Goal: Task Accomplishment & Management: Manage account settings

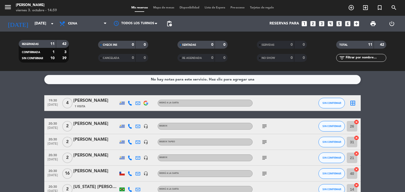
click at [354, 102] on icon "border_all" at bounding box center [352, 103] width 6 height 6
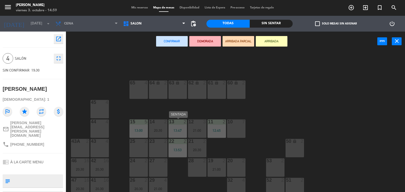
click at [182, 131] on div "13:47" at bounding box center [177, 131] width 18 height 4
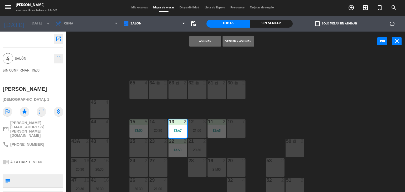
click at [205, 42] on button "Asignar" at bounding box center [205, 41] width 32 height 11
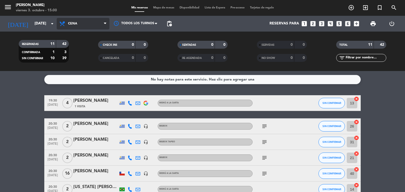
click at [74, 25] on span "Cena" at bounding box center [72, 24] width 9 height 4
click at [80, 48] on div "menu [PERSON_NAME][DATE] 3. octubre - 15:00 Mis reservas Mapa de mesas Disponib…" at bounding box center [202, 35] width 405 height 71
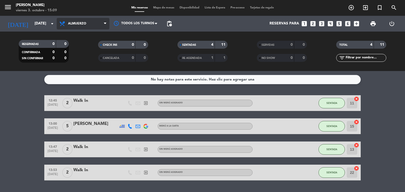
click at [91, 23] on span "Almuerzo" at bounding box center [83, 24] width 53 height 12
click at [78, 60] on div "menu [PERSON_NAME][DATE] 3. octubre - 15:09 Mis reservas Mapa de mesas Disponib…" at bounding box center [202, 35] width 405 height 71
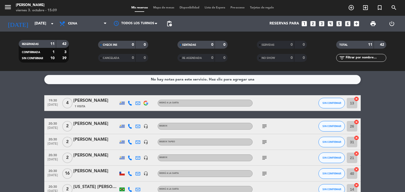
click at [91, 172] on div "[PERSON_NAME]" at bounding box center [95, 171] width 45 height 7
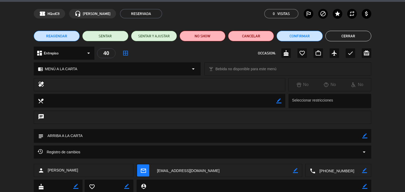
scroll to position [33, 0]
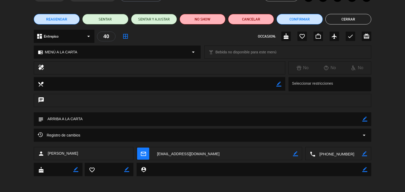
drag, startPoint x: 343, startPoint y: 21, endPoint x: 348, endPoint y: 24, distance: 5.3
click at [343, 20] on button "Cerrar" at bounding box center [348, 19] width 46 height 11
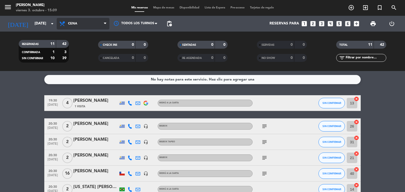
click at [71, 23] on span "Cena" at bounding box center [72, 24] width 9 height 4
click at [82, 46] on div "menu [PERSON_NAME][DATE] 3. octubre - 15:09 Mis reservas Mapa de mesas Disponib…" at bounding box center [202, 35] width 405 height 71
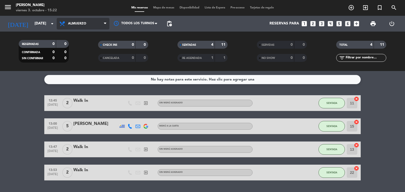
click at [82, 24] on span "Almuerzo" at bounding box center [77, 24] width 18 height 4
drag, startPoint x: 72, startPoint y: 61, endPoint x: 69, endPoint y: 56, distance: 5.9
click at [72, 61] on div "menu [PERSON_NAME][DATE] 3. octubre - 15:22 Mis reservas Mapa de mesas Disponib…" at bounding box center [202, 35] width 405 height 71
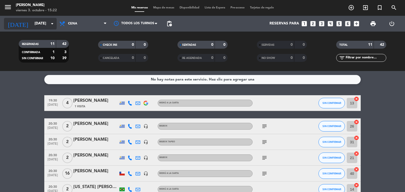
click at [46, 24] on input "[DATE]" at bounding box center [57, 23] width 50 height 9
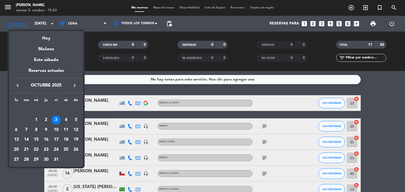
click at [369, 145] on div at bounding box center [202, 96] width 405 height 192
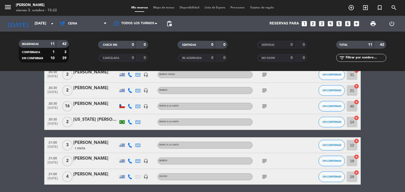
scroll to position [0, 0]
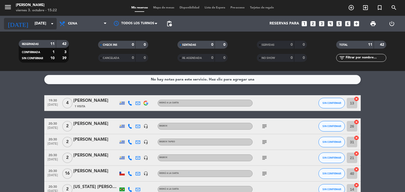
click at [33, 24] on input "[DATE]" at bounding box center [57, 23] width 50 height 9
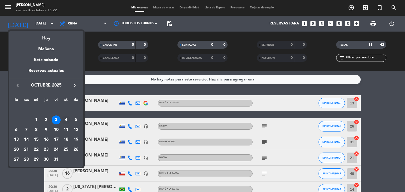
click at [67, 120] on div "4" at bounding box center [65, 120] width 9 height 9
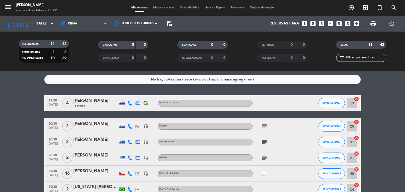
type input "[DATE]"
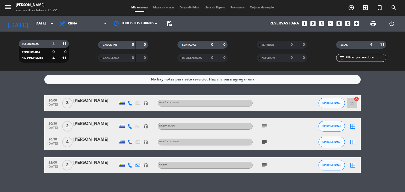
click at [265, 142] on icon "subject" at bounding box center [264, 142] width 6 height 6
click at [351, 141] on icon "border_all" at bounding box center [352, 142] width 6 height 6
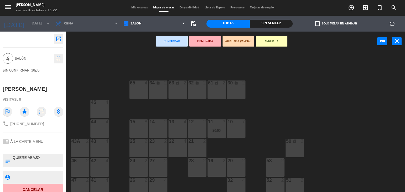
click at [173, 132] on div "13 4" at bounding box center [177, 129] width 18 height 18
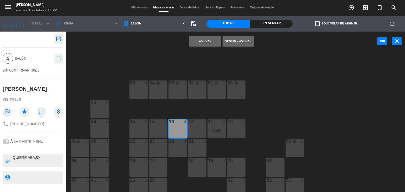
click at [200, 40] on button "Asignar" at bounding box center [205, 41] width 32 height 11
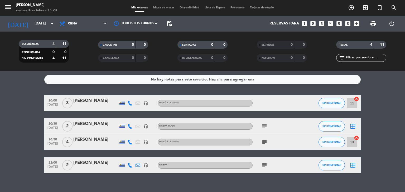
click at [353, 125] on icon "border_all" at bounding box center [352, 126] width 6 height 6
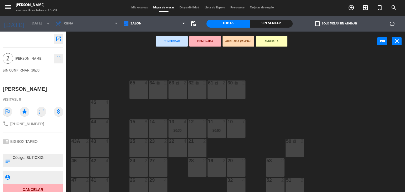
click at [177, 152] on div "22 4" at bounding box center [177, 148] width 18 height 18
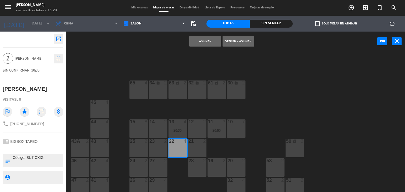
click at [205, 37] on button "Asignar" at bounding box center [205, 41] width 32 height 11
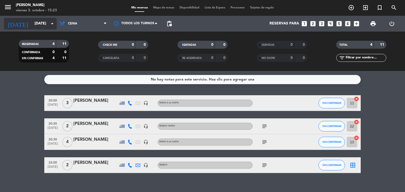
click at [47, 27] on input "[DATE]" at bounding box center [57, 23] width 50 height 9
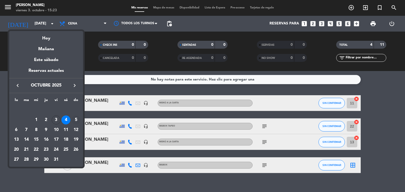
click at [76, 120] on div "5" at bounding box center [75, 120] width 9 height 9
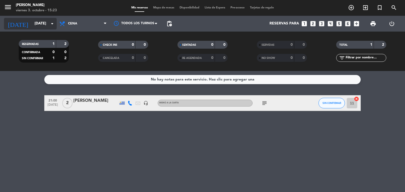
click at [51, 23] on icon "arrow_drop_down" at bounding box center [52, 24] width 6 height 6
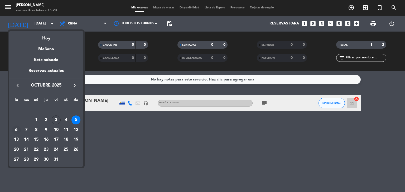
click at [17, 131] on div "6" at bounding box center [16, 130] width 9 height 9
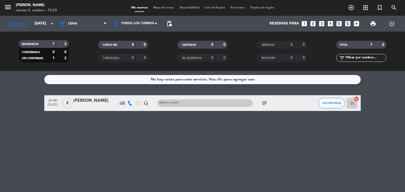
type input "[DATE]"
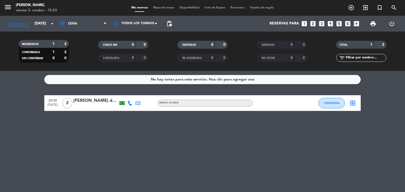
click at [352, 104] on icon "border_all" at bounding box center [352, 103] width 6 height 6
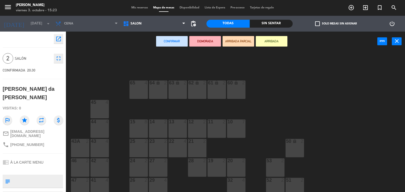
click at [174, 145] on div "22 4" at bounding box center [177, 148] width 18 height 18
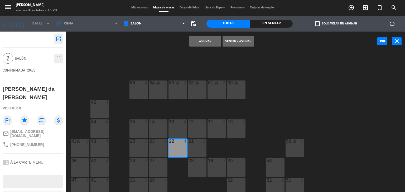
click at [209, 41] on button "Asignar" at bounding box center [205, 41] width 32 height 11
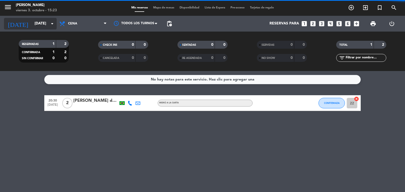
click at [35, 28] on input "[DATE]" at bounding box center [57, 23] width 50 height 9
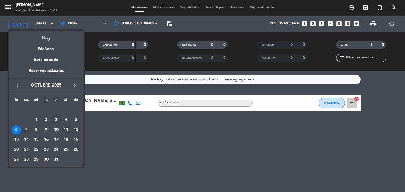
click at [26, 131] on div "7" at bounding box center [26, 130] width 9 height 9
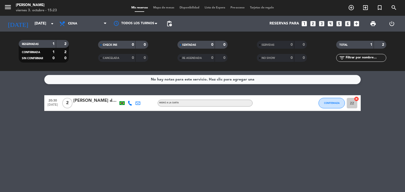
type input "[DATE]"
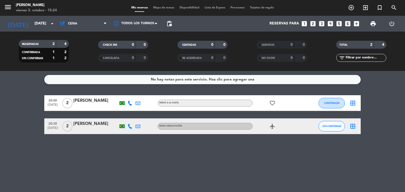
click at [353, 104] on icon "border_all" at bounding box center [352, 103] width 6 height 6
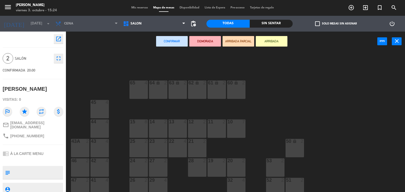
click at [220, 130] on div "11 2" at bounding box center [216, 129] width 18 height 18
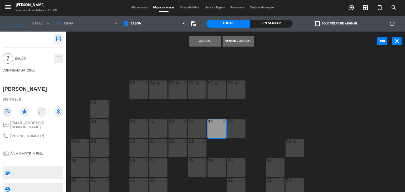
click at [190, 43] on button "Asignar" at bounding box center [205, 41] width 32 height 11
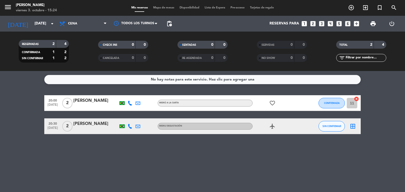
click at [352, 126] on icon "border_all" at bounding box center [352, 126] width 6 height 6
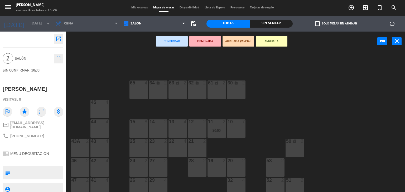
drag, startPoint x: 174, startPoint y: 149, endPoint x: 174, endPoint y: 144, distance: 5.0
click at [174, 148] on div "22 4" at bounding box center [177, 148] width 18 height 18
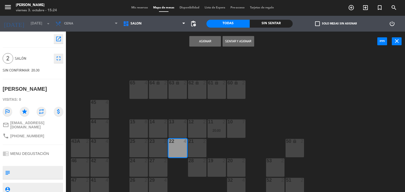
click at [201, 42] on button "Asignar" at bounding box center [205, 41] width 32 height 11
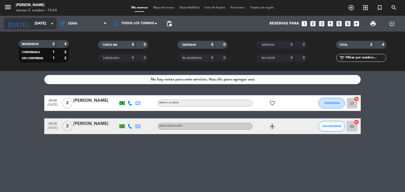
click at [34, 24] on input "[DATE]" at bounding box center [57, 23] width 50 height 9
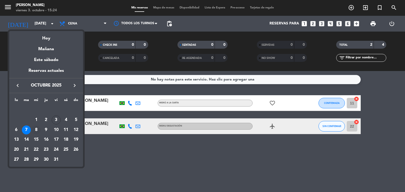
click at [36, 131] on div "8" at bounding box center [36, 130] width 9 height 9
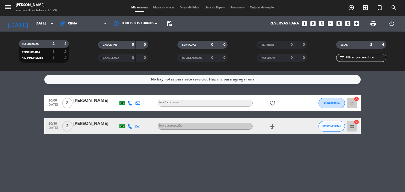
type input "[DATE]"
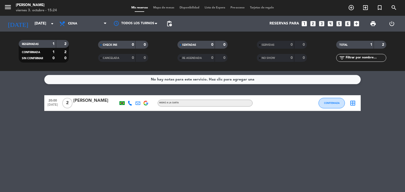
click at [354, 104] on icon "border_all" at bounding box center [352, 103] width 6 height 6
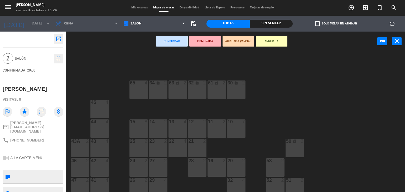
drag, startPoint x: 222, startPoint y: 129, endPoint x: 219, endPoint y: 127, distance: 2.9
click at [220, 128] on div "11 2" at bounding box center [216, 129] width 18 height 18
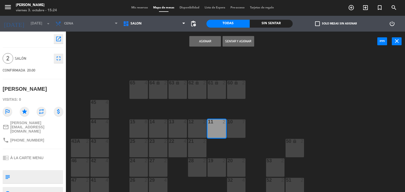
click at [198, 41] on button "Asignar" at bounding box center [205, 41] width 32 height 11
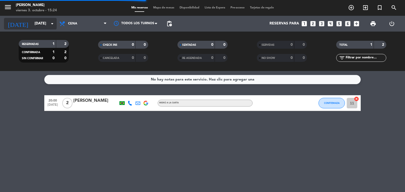
click at [32, 22] on input "[DATE]" at bounding box center [57, 23] width 50 height 9
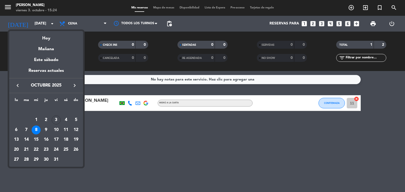
click at [46, 129] on div "9" at bounding box center [46, 130] width 9 height 9
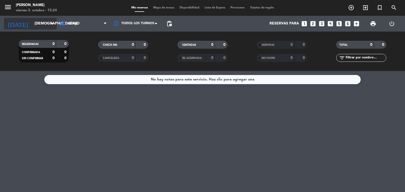
click at [32, 25] on input "[DEMOGRAPHIC_DATA][DATE]" at bounding box center [57, 23] width 50 height 9
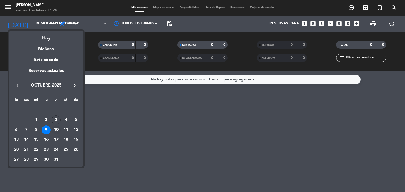
click at [57, 132] on div "10" at bounding box center [56, 130] width 9 height 9
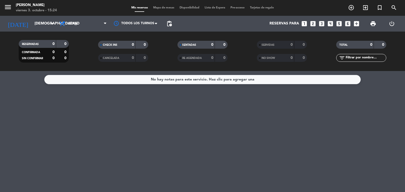
type input "[DATE]"
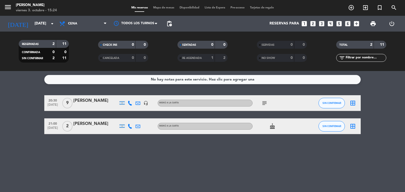
click at [265, 104] on icon "subject" at bounding box center [264, 103] width 6 height 6
click at [353, 102] on icon "border_all" at bounding box center [352, 103] width 6 height 6
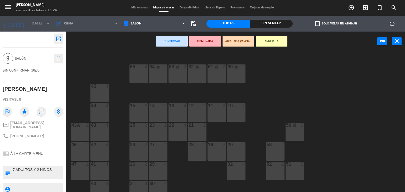
scroll to position [23, 0]
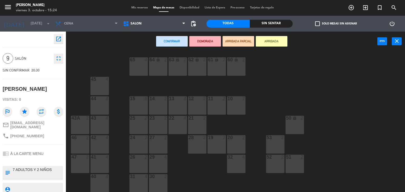
click at [154, 168] on div "29 4" at bounding box center [158, 164] width 18 height 18
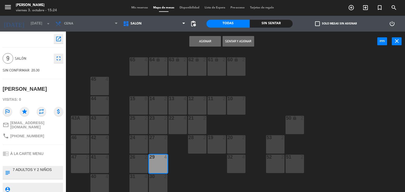
drag, startPoint x: 159, startPoint y: 182, endPoint x: 177, endPoint y: 132, distance: 52.8
click at [159, 182] on div "30 2" at bounding box center [158, 183] width 18 height 18
click at [203, 41] on button "Asignar" at bounding box center [205, 41] width 32 height 11
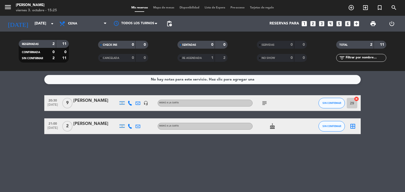
click at [352, 125] on icon "border_all" at bounding box center [352, 126] width 6 height 6
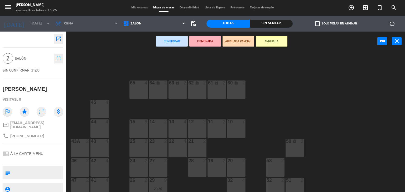
click at [157, 131] on div "14 2" at bounding box center [158, 129] width 18 height 18
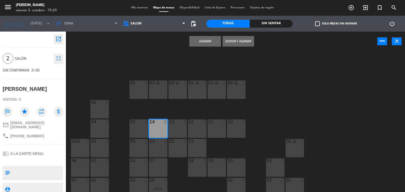
click at [211, 42] on button "Asignar" at bounding box center [205, 41] width 32 height 11
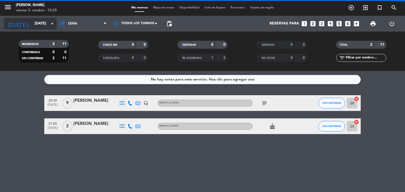
click at [37, 22] on input "[DATE]" at bounding box center [57, 23] width 50 height 9
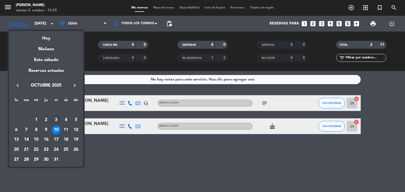
click at [65, 132] on div "11" at bounding box center [65, 130] width 9 height 9
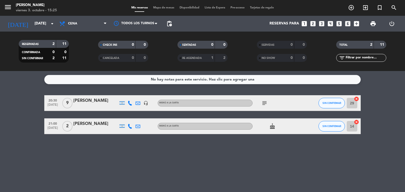
type input "[DATE]"
click at [261, 104] on icon "subject" at bounding box center [264, 103] width 6 height 6
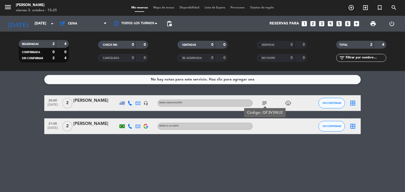
click at [351, 105] on icon "border_all" at bounding box center [352, 103] width 6 height 6
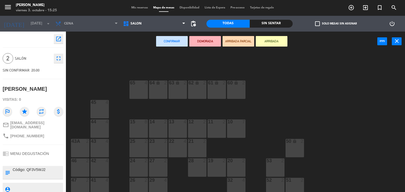
drag, startPoint x: 236, startPoint y: 187, endPoint x: 234, endPoint y: 184, distance: 4.4
click at [234, 186] on div "32 4" at bounding box center [236, 187] width 18 height 18
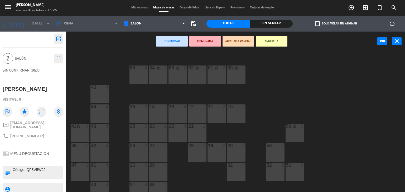
scroll to position [23, 0]
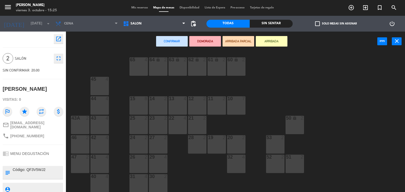
click at [238, 159] on div at bounding box center [236, 157] width 9 height 5
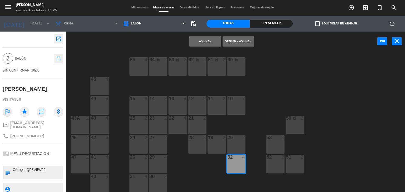
click at [199, 41] on button "Asignar" at bounding box center [205, 41] width 32 height 11
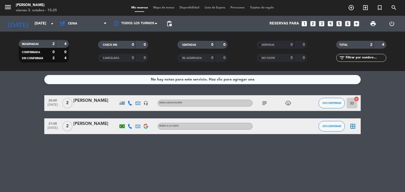
click at [353, 127] on icon "border_all" at bounding box center [352, 126] width 6 height 6
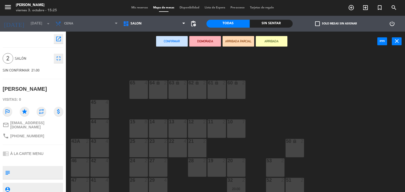
drag, startPoint x: 158, startPoint y: 125, endPoint x: 158, endPoint y: 118, distance: 7.1
click at [156, 124] on div "14 2" at bounding box center [158, 129] width 18 height 18
click at [155, 127] on div "14 2" at bounding box center [158, 129] width 18 height 18
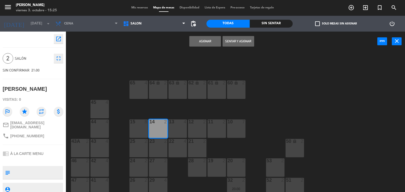
drag, startPoint x: 203, startPoint y: 39, endPoint x: 215, endPoint y: 50, distance: 16.2
click at [203, 39] on button "Asignar" at bounding box center [205, 41] width 32 height 11
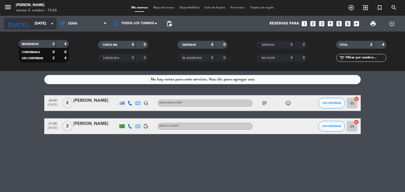
click at [43, 25] on input "[DATE]" at bounding box center [57, 23] width 50 height 9
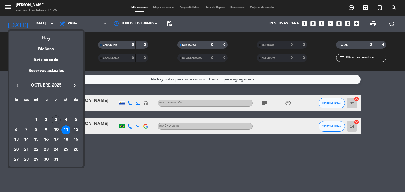
click at [76, 131] on div "12" at bounding box center [75, 130] width 9 height 9
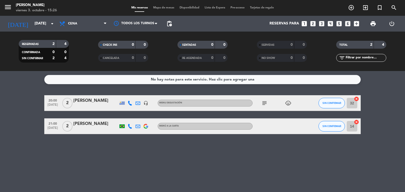
type input "[DATE]"
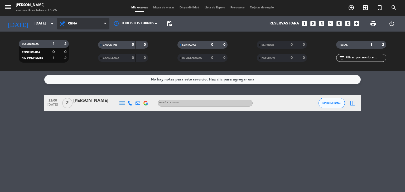
click at [84, 27] on span "Cena" at bounding box center [83, 24] width 53 height 12
click at [88, 47] on div "menu [PERSON_NAME][DATE] 3. octubre - 15:26 Mis reservas Mapa de mesas Disponib…" at bounding box center [202, 35] width 405 height 71
click at [265, 105] on icon "subject" at bounding box center [264, 103] width 6 height 6
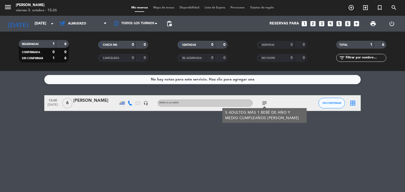
click at [352, 104] on icon "border_all" at bounding box center [352, 103] width 6 height 6
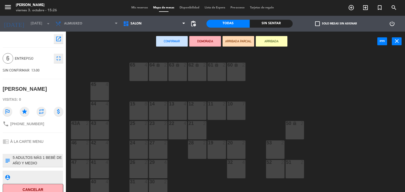
scroll to position [23, 0]
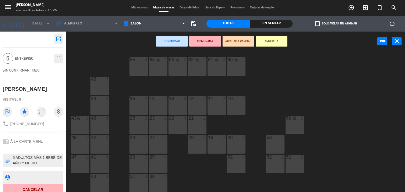
drag, startPoint x: 235, startPoint y: 164, endPoint x: 239, endPoint y: 152, distance: 13.1
click at [236, 162] on div "32 4" at bounding box center [236, 164] width 18 height 18
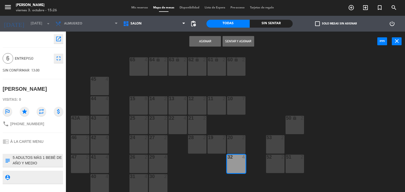
click at [238, 147] on div "20 2" at bounding box center [236, 144] width 18 height 18
drag, startPoint x: 204, startPoint y: 39, endPoint x: 211, endPoint y: 47, distance: 9.7
click at [204, 40] on button "Asignar" at bounding box center [205, 41] width 32 height 11
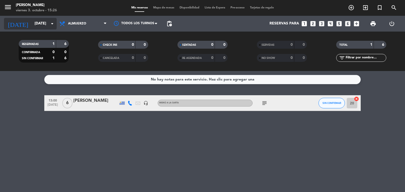
click at [35, 24] on input "[DATE]" at bounding box center [57, 23] width 50 height 9
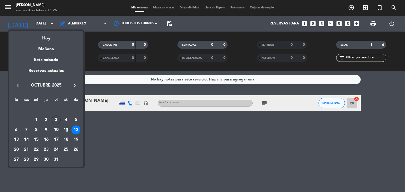
drag, startPoint x: 67, startPoint y: 131, endPoint x: 64, endPoint y: 118, distance: 13.3
click at [66, 129] on div "11" at bounding box center [65, 130] width 9 height 9
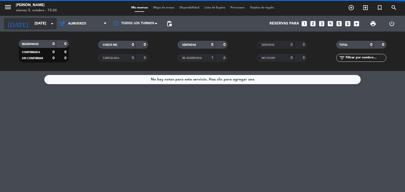
click at [35, 22] on input "[DATE]" at bounding box center [57, 23] width 50 height 9
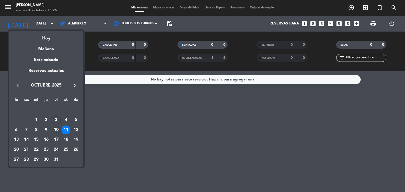
click at [54, 129] on div "10" at bounding box center [56, 130] width 9 height 9
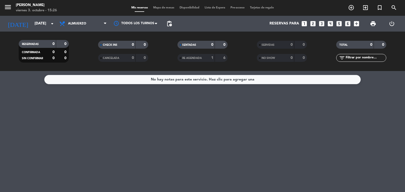
type input "[DATE]"
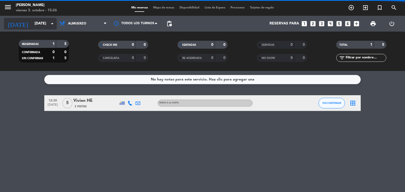
click at [32, 26] on input "[DATE]" at bounding box center [57, 23] width 50 height 9
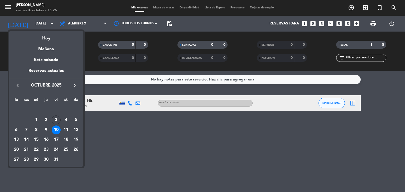
drag, startPoint x: 185, startPoint y: 167, endPoint x: 175, endPoint y: 168, distance: 10.3
click at [182, 166] on div at bounding box center [202, 96] width 405 height 192
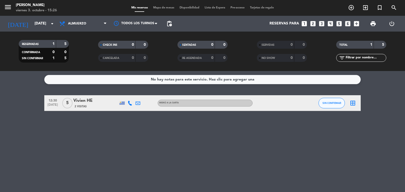
click at [353, 102] on icon "border_all" at bounding box center [352, 103] width 6 height 6
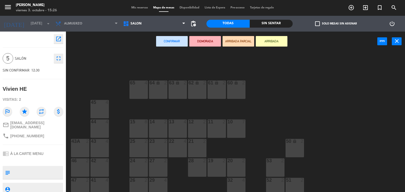
click at [239, 131] on div "10 7" at bounding box center [236, 129] width 18 height 18
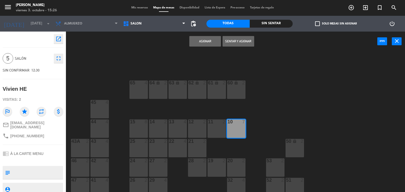
click at [201, 38] on button "Asignar" at bounding box center [205, 41] width 32 height 11
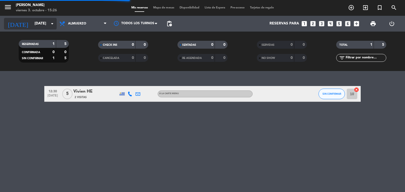
click at [39, 26] on input "[DATE]" at bounding box center [57, 23] width 50 height 9
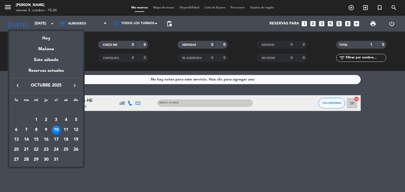
click at [48, 133] on div "9" at bounding box center [46, 130] width 9 height 9
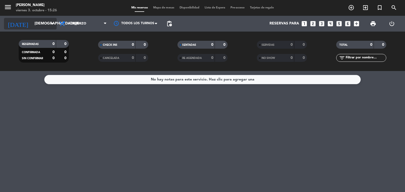
click at [32, 26] on input "[DEMOGRAPHIC_DATA][DATE]" at bounding box center [57, 23] width 50 height 9
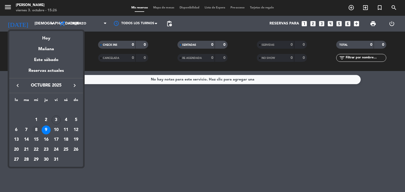
drag, startPoint x: 35, startPoint y: 131, endPoint x: 36, endPoint y: 128, distance: 3.3
click at [35, 131] on div "8" at bounding box center [36, 130] width 9 height 9
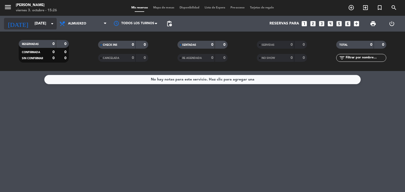
click at [32, 24] on input "[DATE]" at bounding box center [57, 23] width 50 height 9
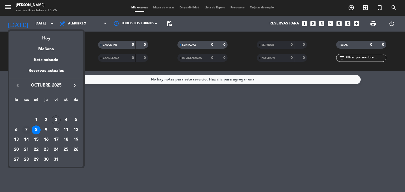
click at [26, 130] on div "7" at bounding box center [26, 130] width 9 height 9
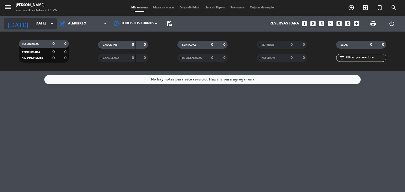
click at [33, 23] on input "[DATE]" at bounding box center [57, 23] width 50 height 9
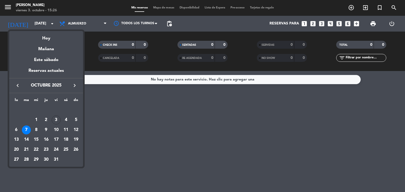
click at [16, 130] on div "6" at bounding box center [16, 130] width 9 height 9
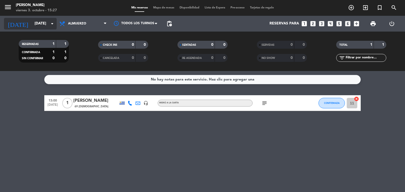
click at [35, 25] on input "[DATE]" at bounding box center [57, 23] width 50 height 9
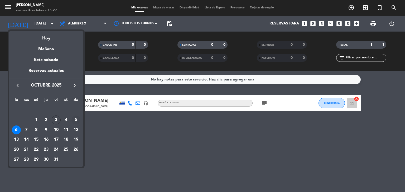
click at [76, 120] on div "5" at bounding box center [75, 120] width 9 height 9
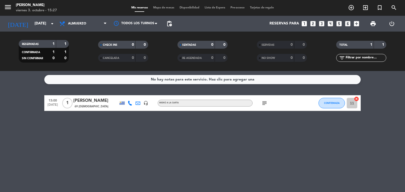
type input "[DATE]"
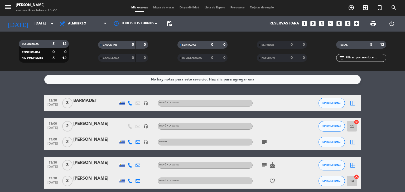
click at [351, 104] on icon "border_all" at bounding box center [352, 103] width 6 height 6
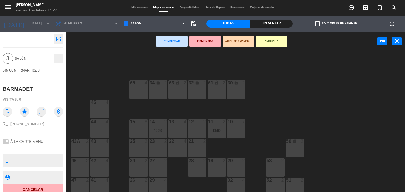
click at [195, 128] on div "12 2" at bounding box center [197, 129] width 18 height 18
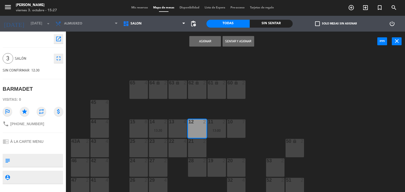
click at [200, 43] on button "Asignar" at bounding box center [205, 41] width 32 height 11
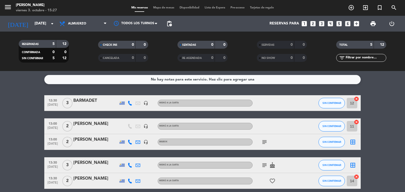
scroll to position [23, 0]
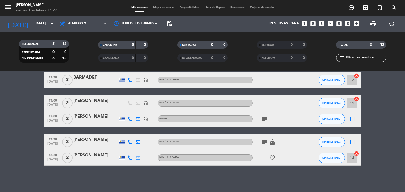
click at [353, 140] on icon "border_all" at bounding box center [352, 142] width 6 height 6
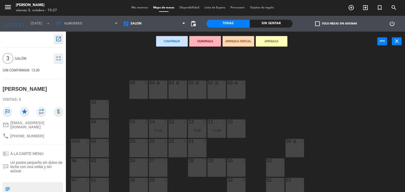
click at [177, 146] on div "22 4" at bounding box center [177, 148] width 18 height 18
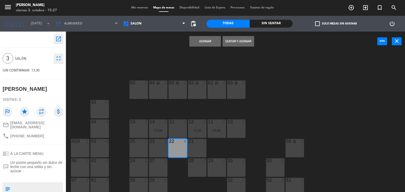
click at [197, 39] on button "Asignar" at bounding box center [205, 41] width 32 height 11
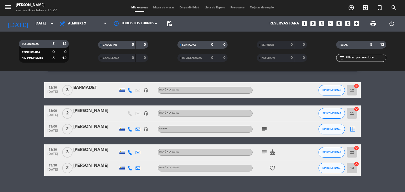
scroll to position [23, 0]
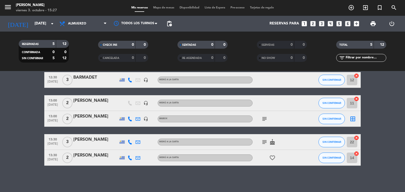
click at [351, 118] on icon "border_all" at bounding box center [352, 119] width 6 height 6
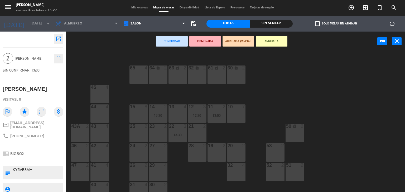
scroll to position [23, 0]
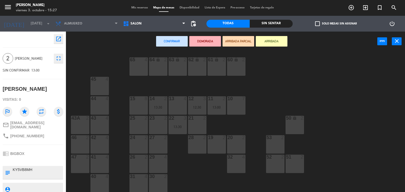
drag, startPoint x: 140, startPoint y: 167, endPoint x: 151, endPoint y: 147, distance: 21.9
click at [140, 165] on div "26 2" at bounding box center [138, 164] width 18 height 18
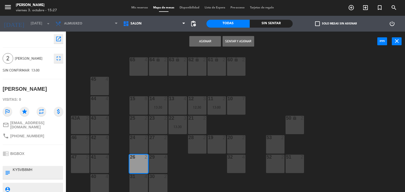
click at [208, 38] on button "Asignar" at bounding box center [205, 41] width 32 height 11
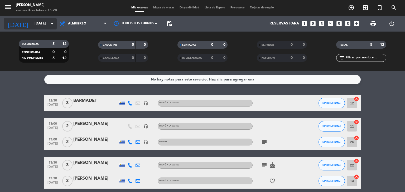
click at [41, 24] on input "[DATE]" at bounding box center [57, 23] width 50 height 9
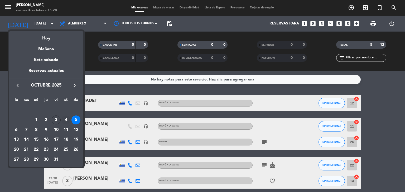
click at [66, 121] on div "4" at bounding box center [65, 120] width 9 height 9
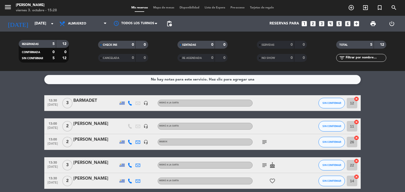
type input "[DATE]"
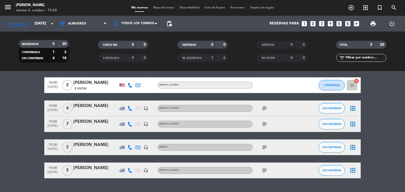
scroll to position [31, 0]
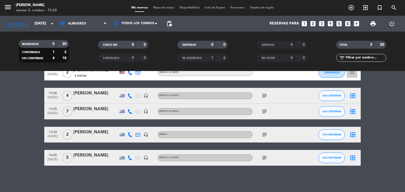
click at [263, 158] on icon "subject" at bounding box center [264, 158] width 6 height 6
click at [353, 159] on icon "border_all" at bounding box center [352, 158] width 6 height 6
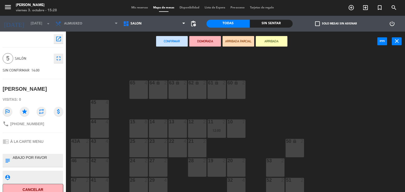
click at [234, 124] on div "10 7" at bounding box center [236, 122] width 18 height 5
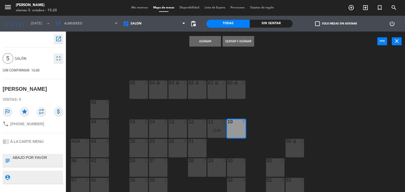
click at [195, 40] on button "Asignar" at bounding box center [205, 41] width 32 height 11
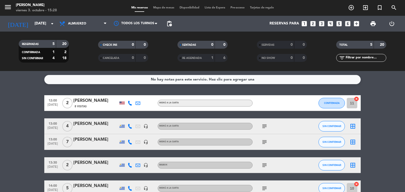
click at [266, 126] on icon "subject" at bounding box center [264, 126] width 6 height 6
click at [352, 141] on icon "border_all" at bounding box center [352, 142] width 6 height 6
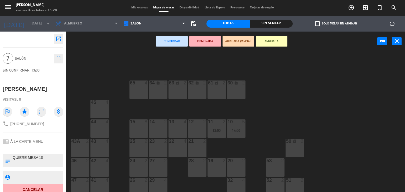
click at [137, 123] on div at bounding box center [138, 122] width 9 height 5
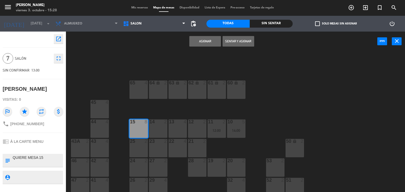
click at [204, 42] on button "Asignar" at bounding box center [205, 41] width 32 height 11
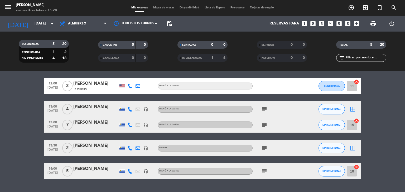
scroll to position [26, 0]
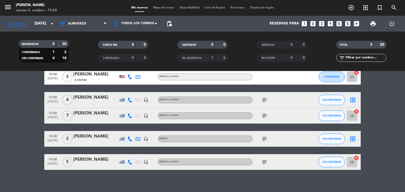
click at [353, 100] on icon "border_all" at bounding box center [352, 100] width 6 height 6
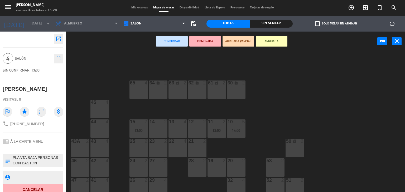
click at [180, 130] on div "13 4" at bounding box center [177, 129] width 18 height 18
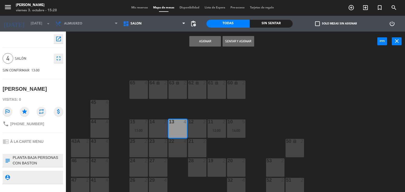
click at [201, 41] on button "Asignar" at bounding box center [205, 41] width 32 height 11
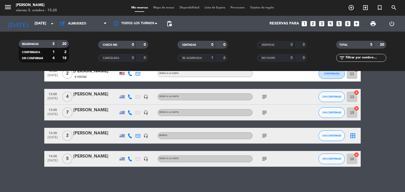
scroll to position [31, 0]
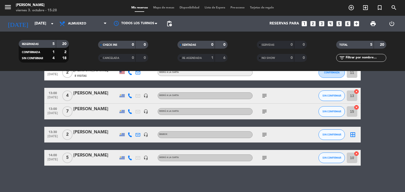
click at [353, 135] on icon "border_all" at bounding box center [352, 135] width 6 height 6
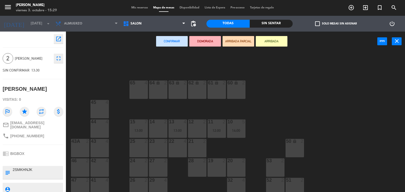
click at [137, 163] on div at bounding box center [138, 161] width 9 height 5
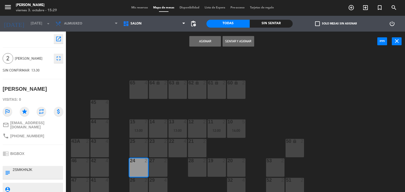
click at [202, 41] on button "Asignar" at bounding box center [205, 41] width 32 height 11
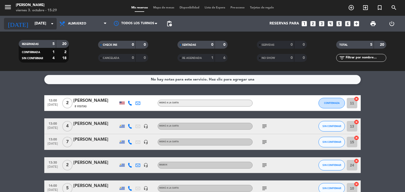
click at [37, 23] on input "[DATE]" at bounding box center [57, 23] width 50 height 9
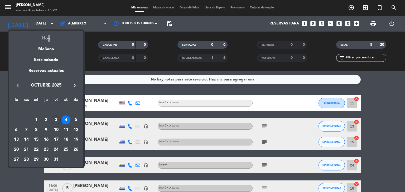
click at [46, 38] on div "Hoy" at bounding box center [46, 36] width 74 height 11
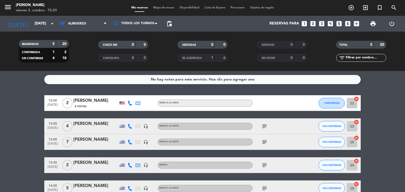
type input "[DATE]"
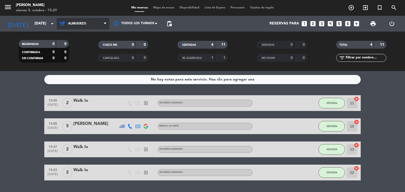
click at [74, 25] on span "Almuerzo" at bounding box center [77, 24] width 18 height 4
click at [77, 58] on div "menu [PERSON_NAME][DATE] 3. octubre - 15:29 Mis reservas Mapa de mesas Disponib…" at bounding box center [202, 35] width 405 height 71
